Goal: Find specific page/section: Find specific page/section

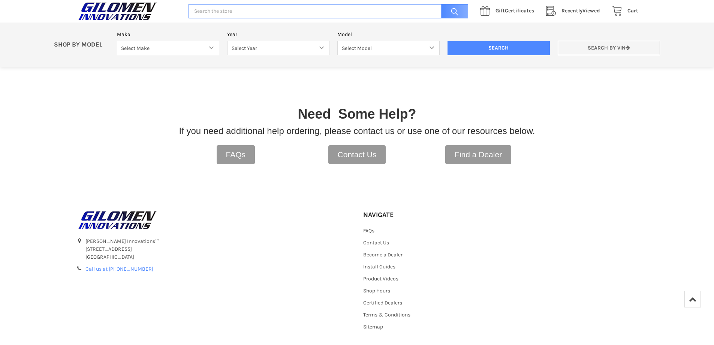
click at [586, 47] on link "Search by VIN" at bounding box center [609, 48] width 102 height 15
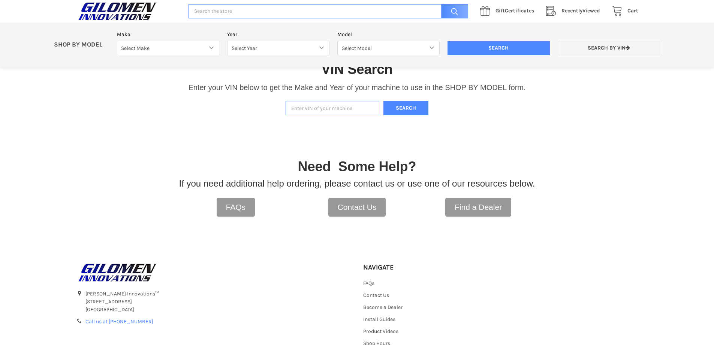
click at [341, 107] on input "Enter VIN of your machine" at bounding box center [333, 108] width 94 height 15
paste input "[US_VEHICLE_IDENTIFICATION_NUMBER]"
type input "[US_VEHICLE_IDENTIFICATION_NUMBER]"
click at [407, 109] on button "Search" at bounding box center [406, 108] width 45 height 15
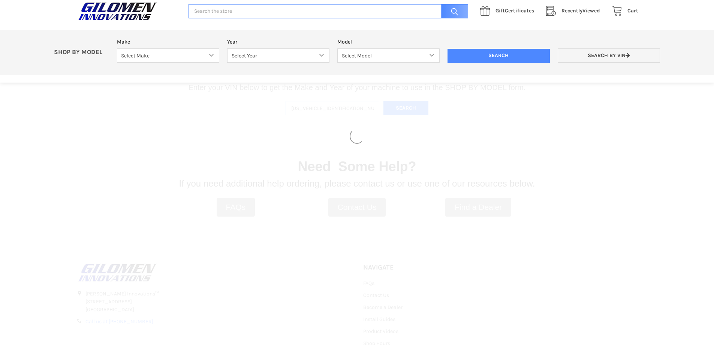
select select "330"
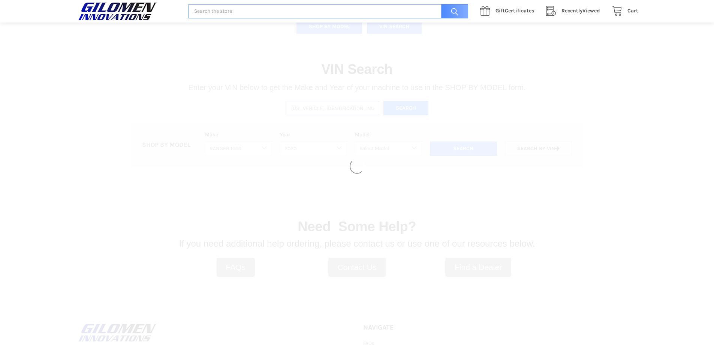
select select "363"
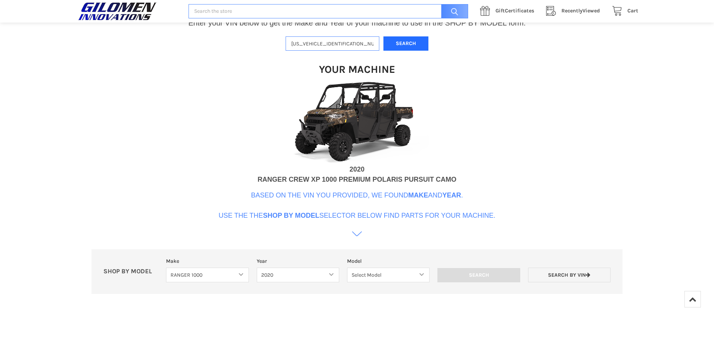
scroll to position [192, 0]
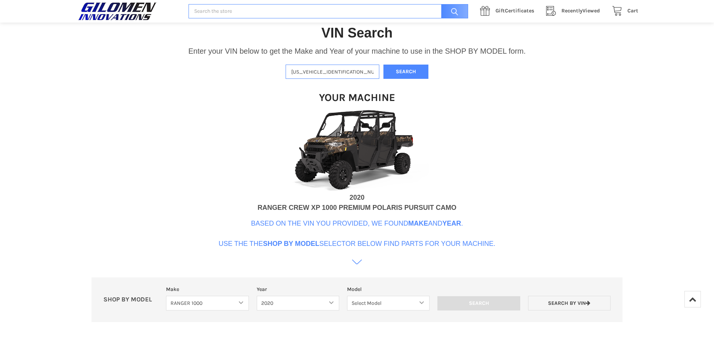
drag, startPoint x: 353, startPoint y: 72, endPoint x: 263, endPoint y: 75, distance: 89.3
click at [263, 75] on div "VIN Search Enter your VIN below to get the Make and Year of your machine to use…" at bounding box center [357, 169] width 714 height 329
